Goal: Use online tool/utility

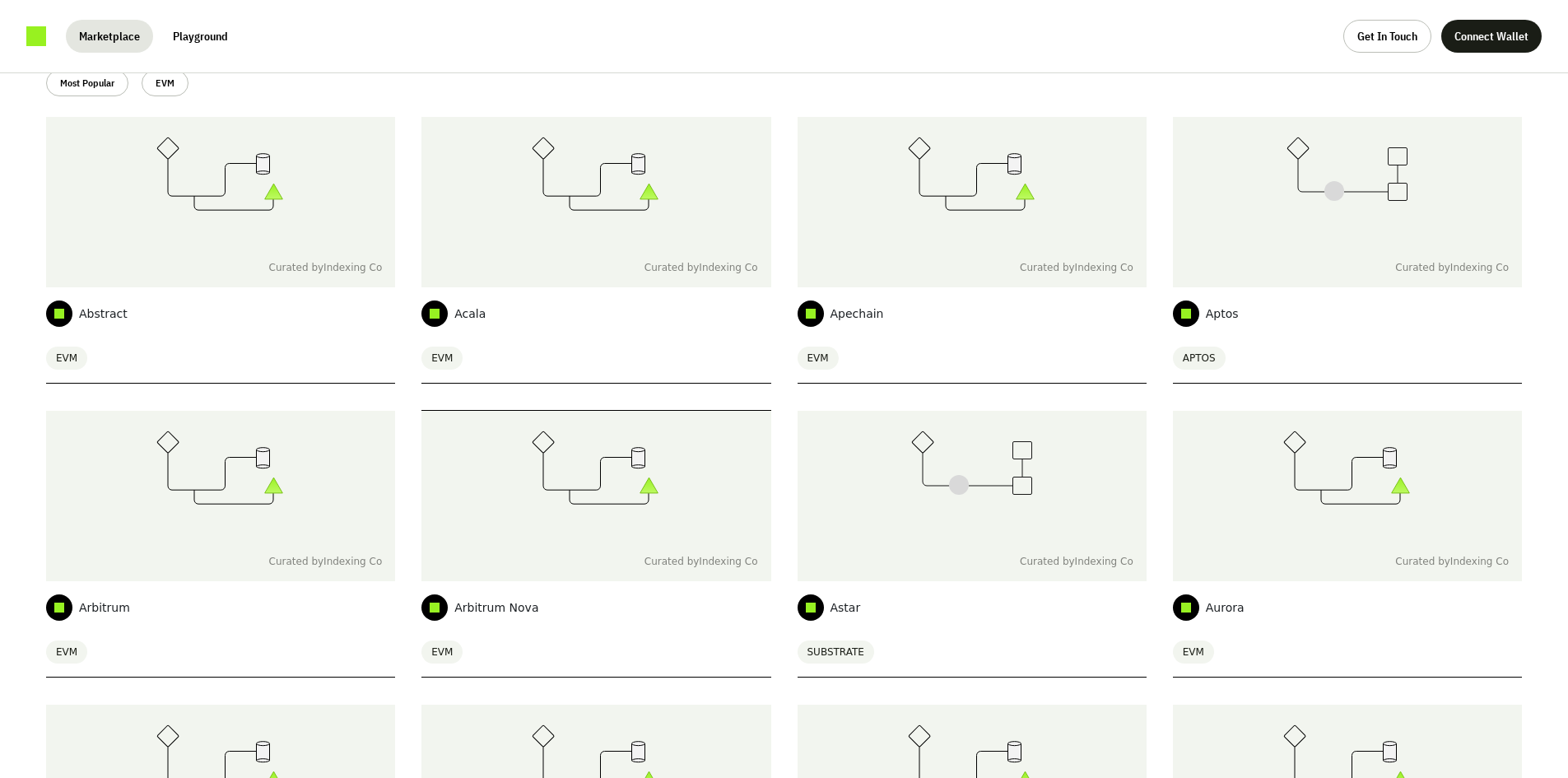
scroll to position [83, 0]
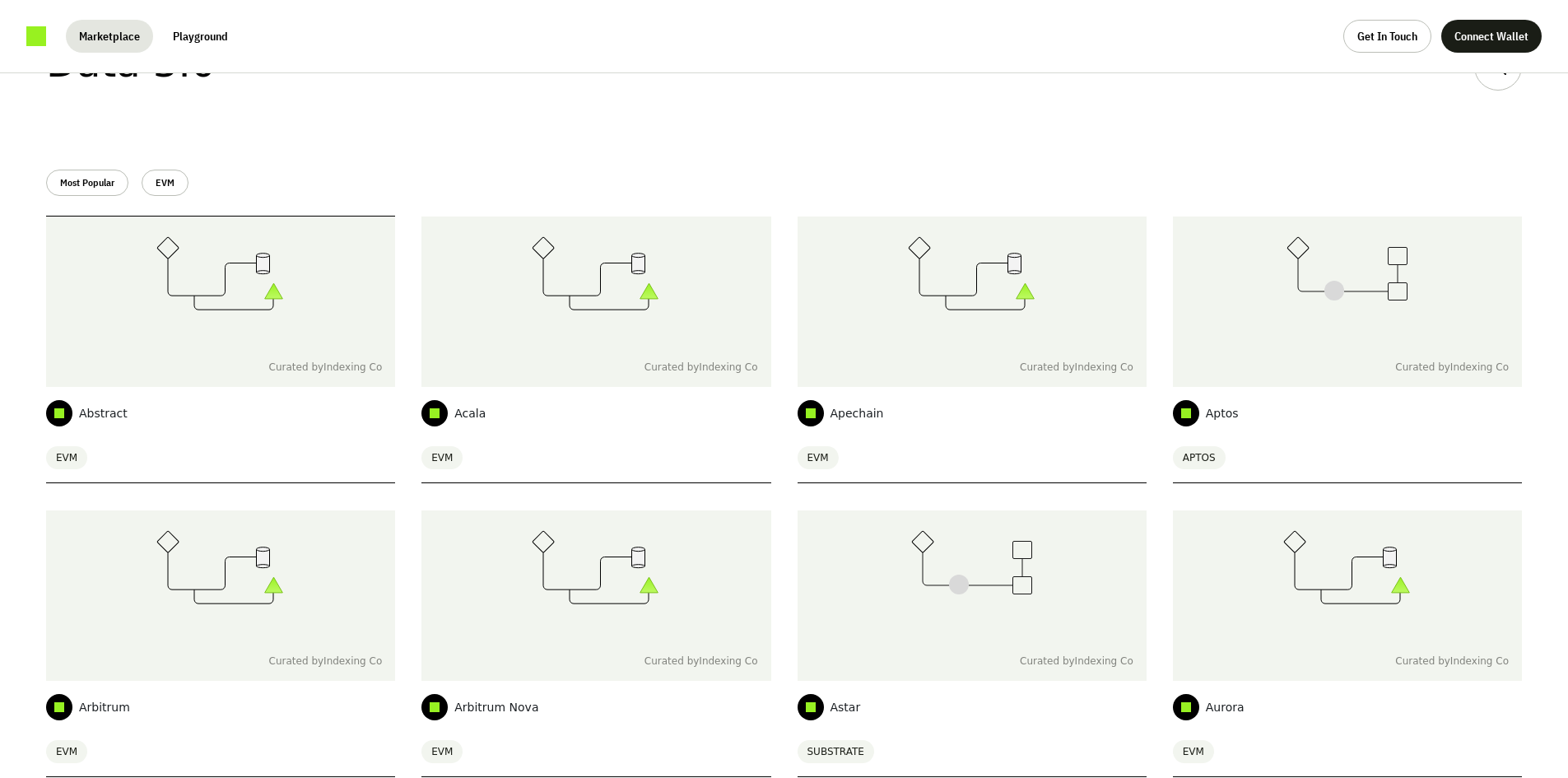
click at [251, 292] on icon at bounding box center [220, 273] width 129 height 74
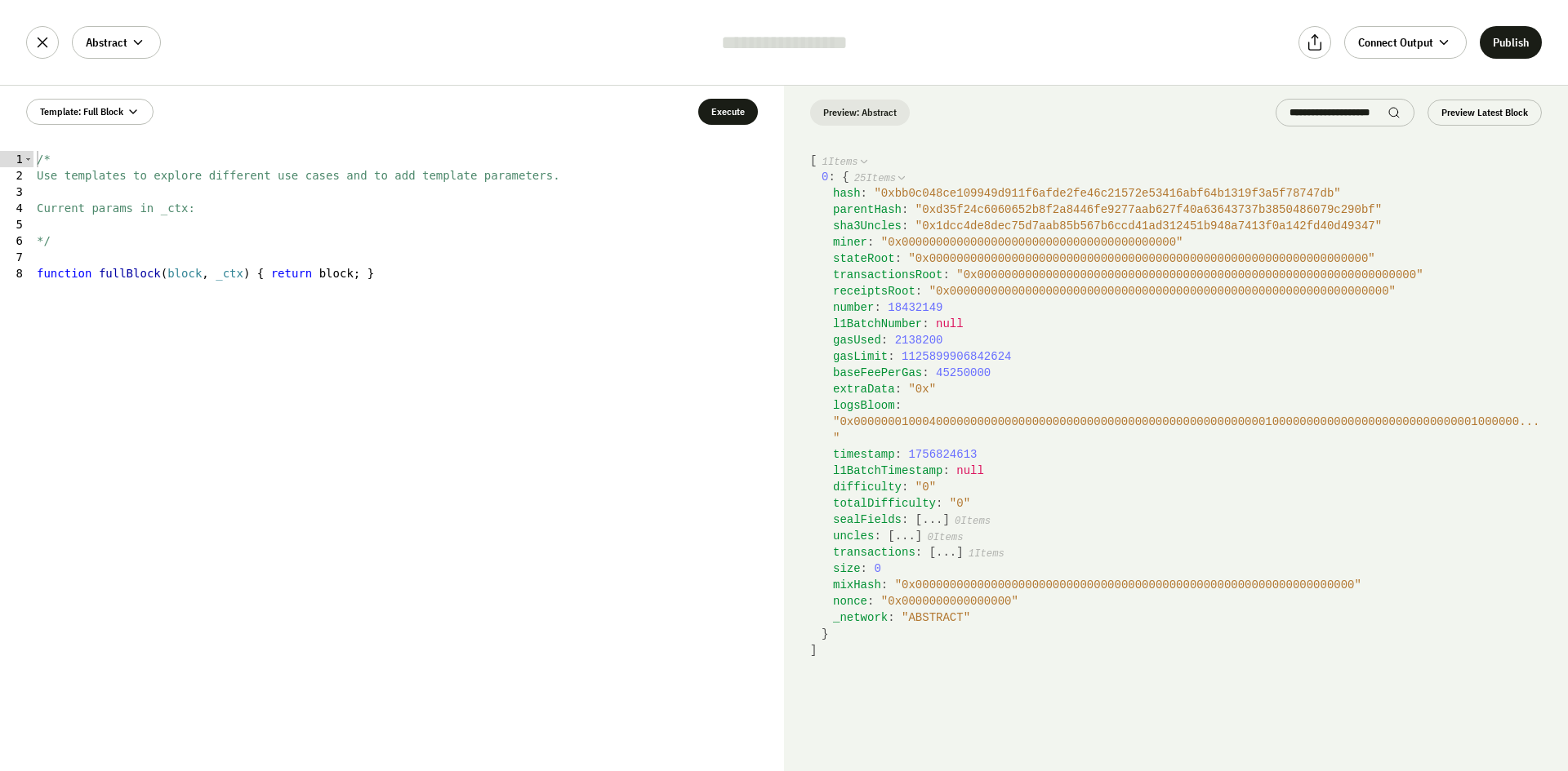
click at [783, 46] on div at bounding box center [784, 43] width 163 height 26
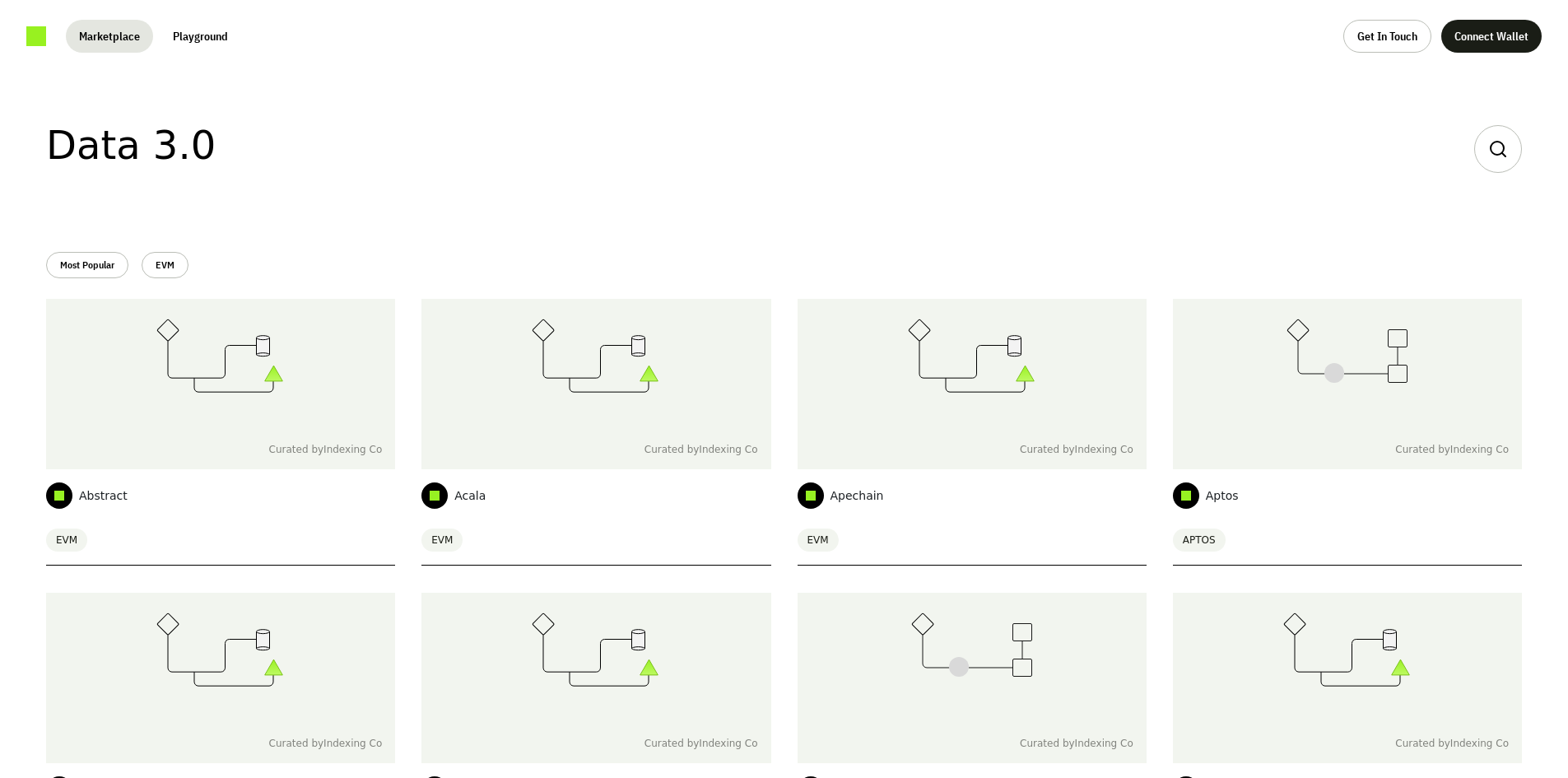
drag, startPoint x: 956, startPoint y: 709, endPoint x: 915, endPoint y: 256, distance: 454.9
click at [56, 266] on button "Most Popular" at bounding box center [87, 265] width 83 height 26
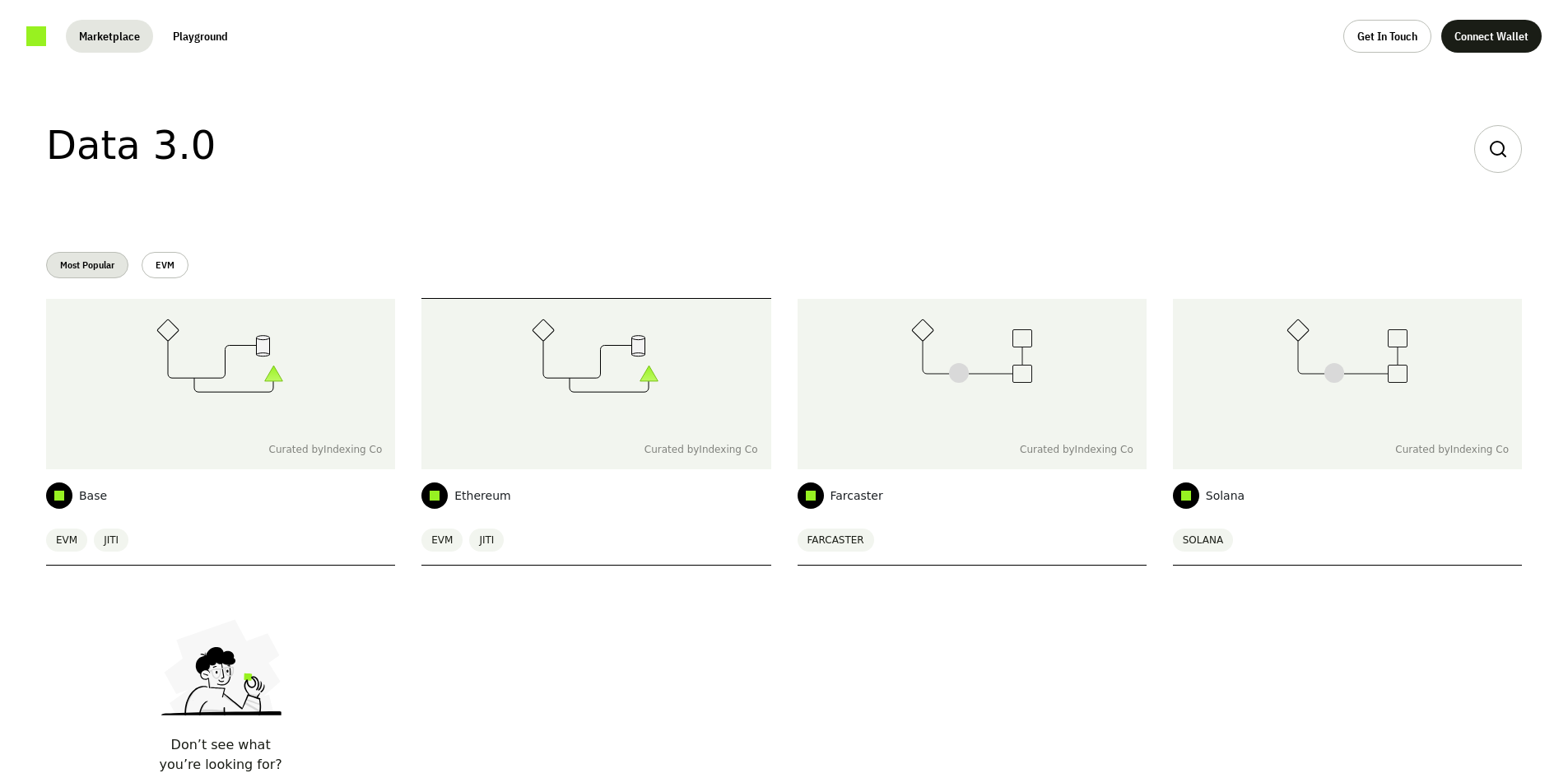
click at [507, 363] on div at bounding box center [595, 364] width 349 height 131
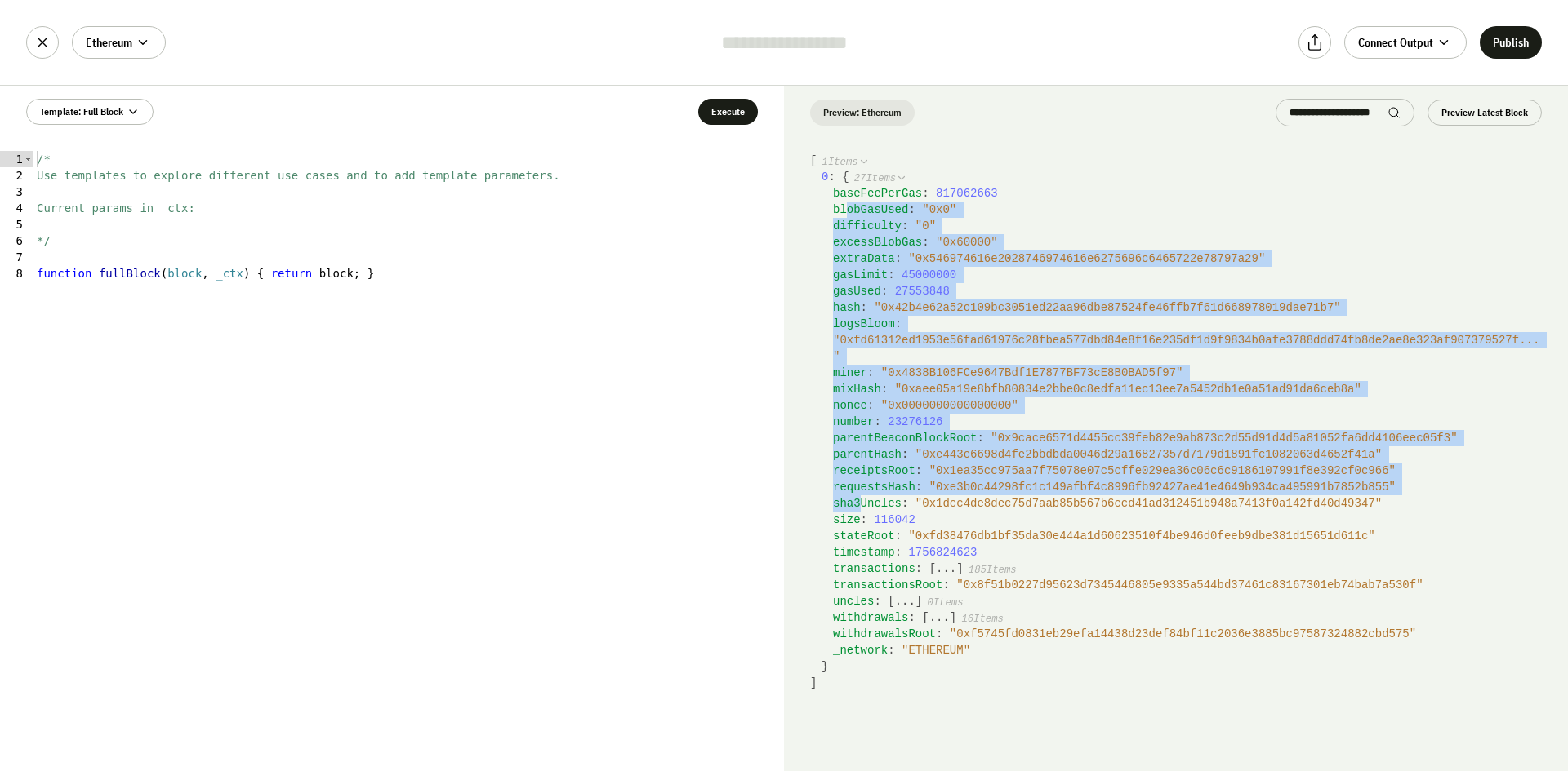
drag, startPoint x: 846, startPoint y: 216, endPoint x: 860, endPoint y: 480, distance: 264.4
click at [860, 480] on div "baseFeePerGas : 817062663 blobGasUsed : " 0x0 " difficulty : " 0 " excessBlobGa…" at bounding box center [1182, 422] width 720 height 474
click at [862, 479] on div "requestsHash : " 0xe3b0c44298fc1c149afbf4c8996fb92427ae41e4649b934ca495991b7852…" at bounding box center [1187, 488] width 709 height 17
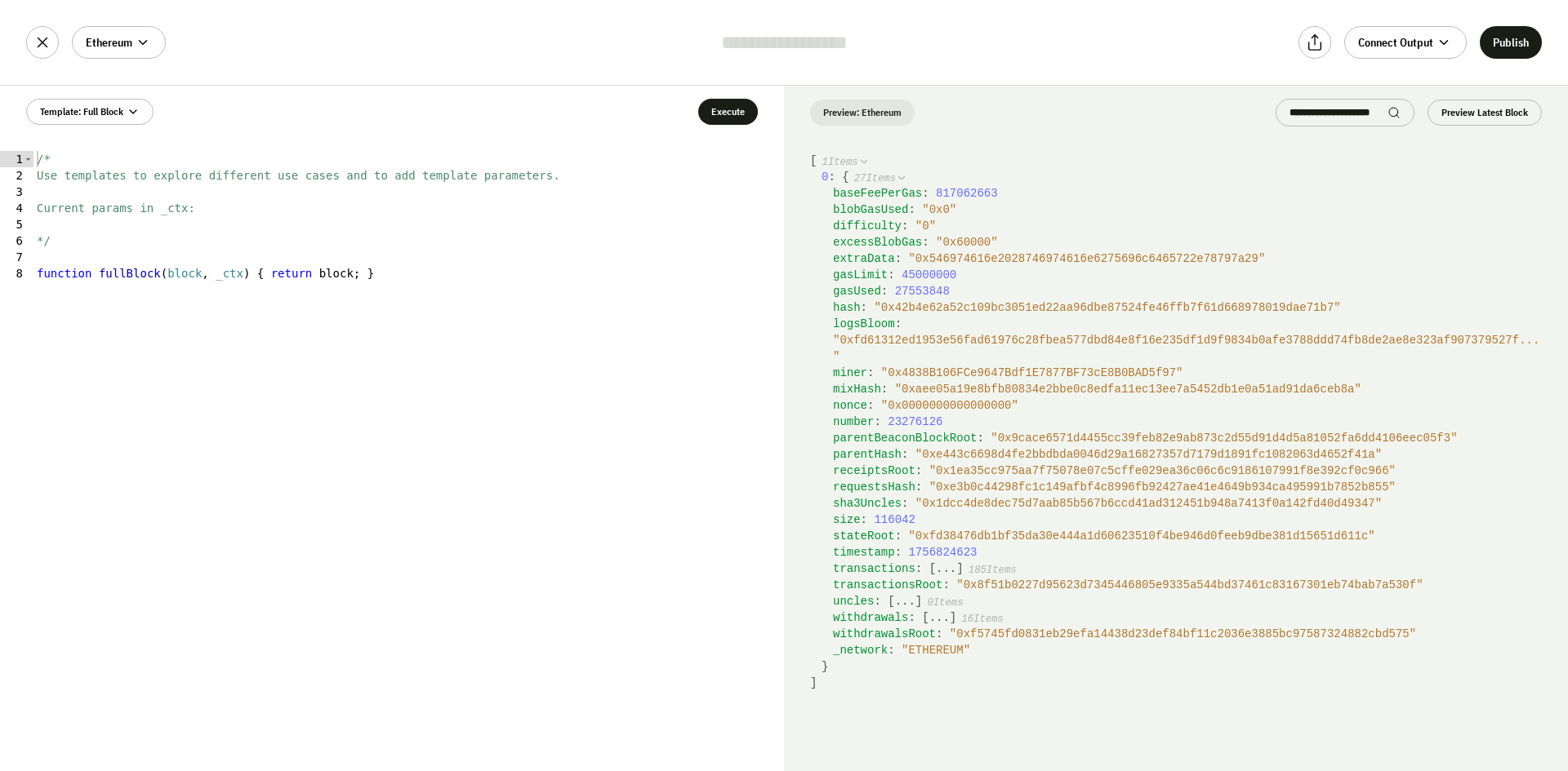
drag, startPoint x: 834, startPoint y: 246, endPoint x: 818, endPoint y: 255, distance: 18.4
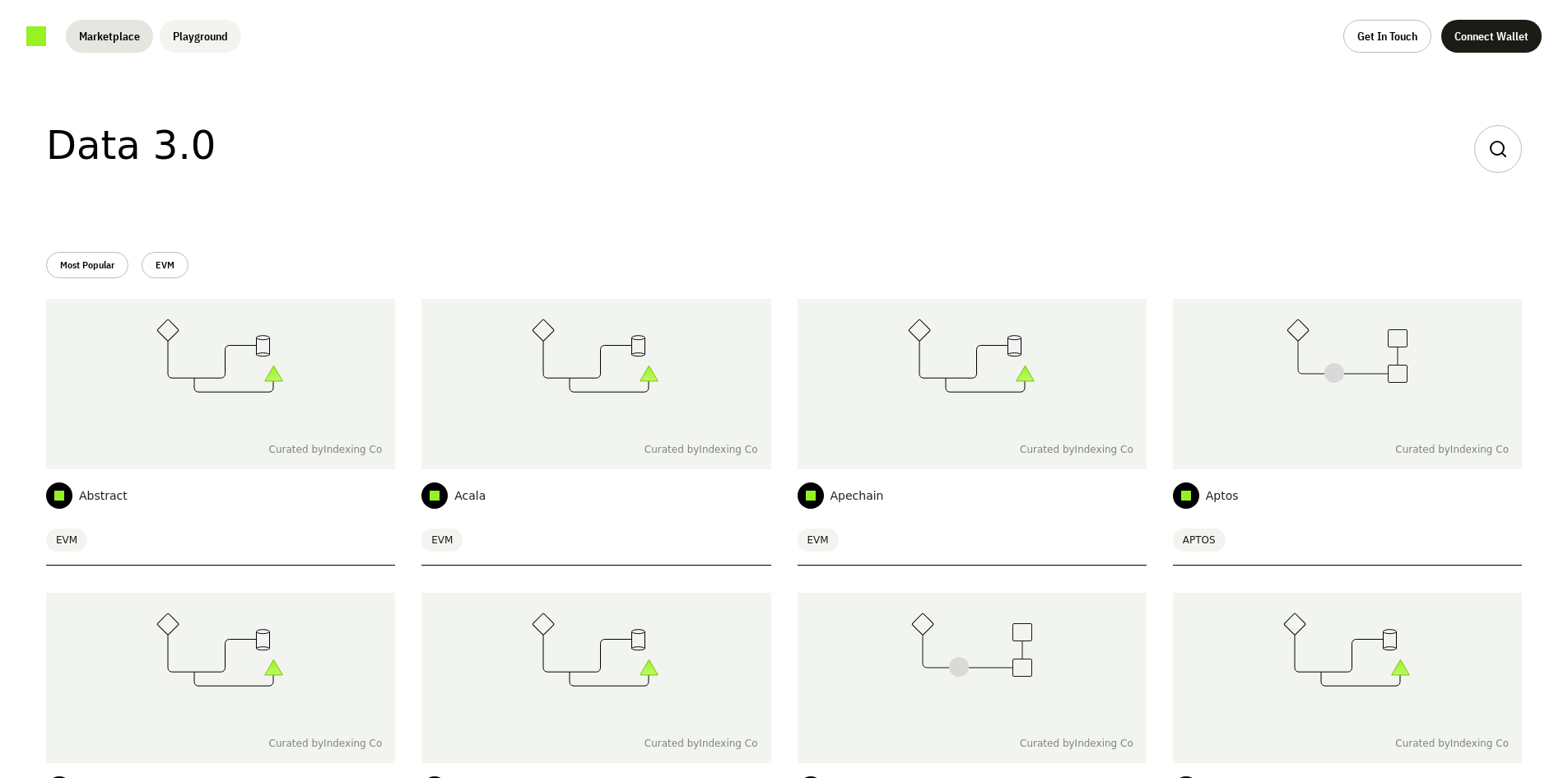
click at [218, 46] on button "Playground" at bounding box center [200, 36] width 82 height 33
